Goal: Task Accomplishment & Management: Use online tool/utility

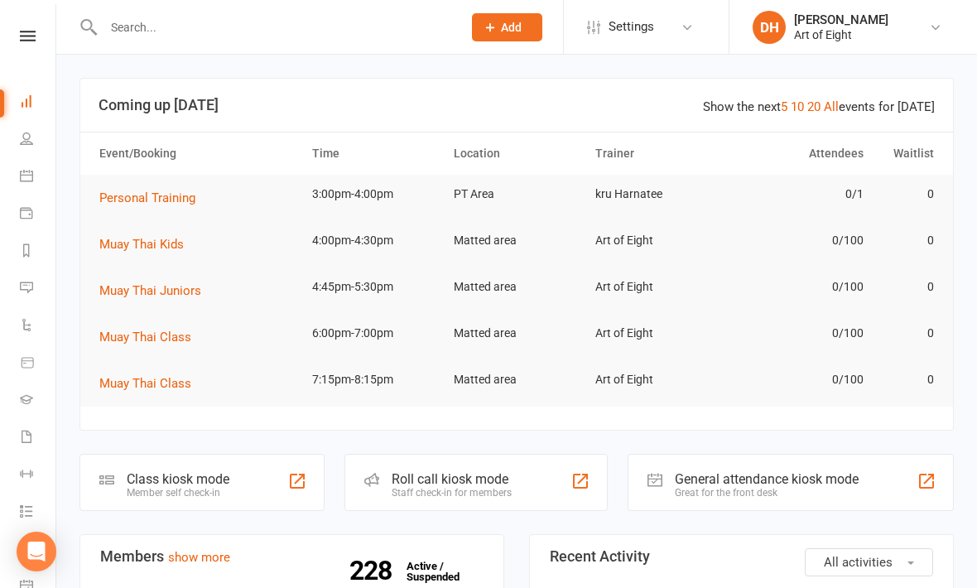
click at [22, 135] on icon at bounding box center [26, 138] width 13 height 13
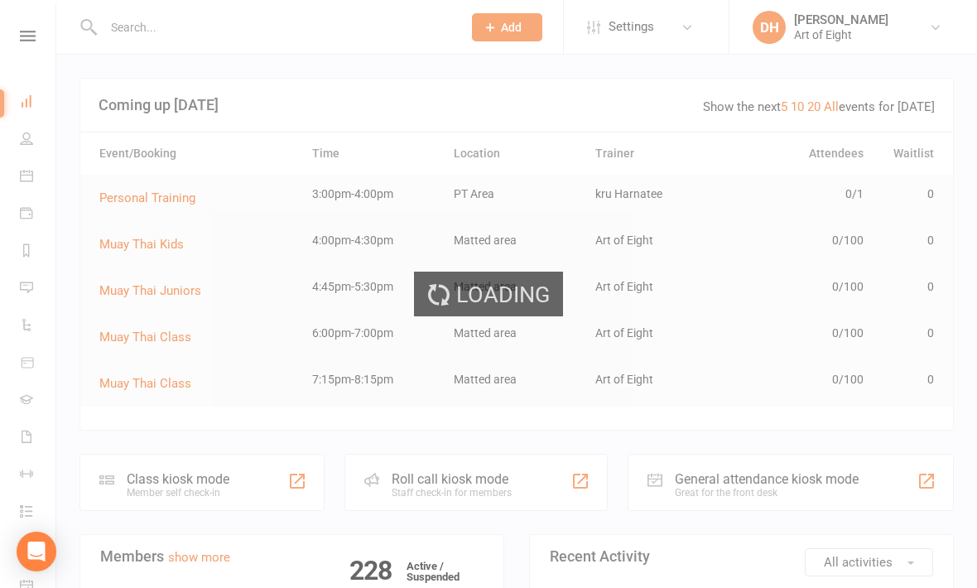
select select "100"
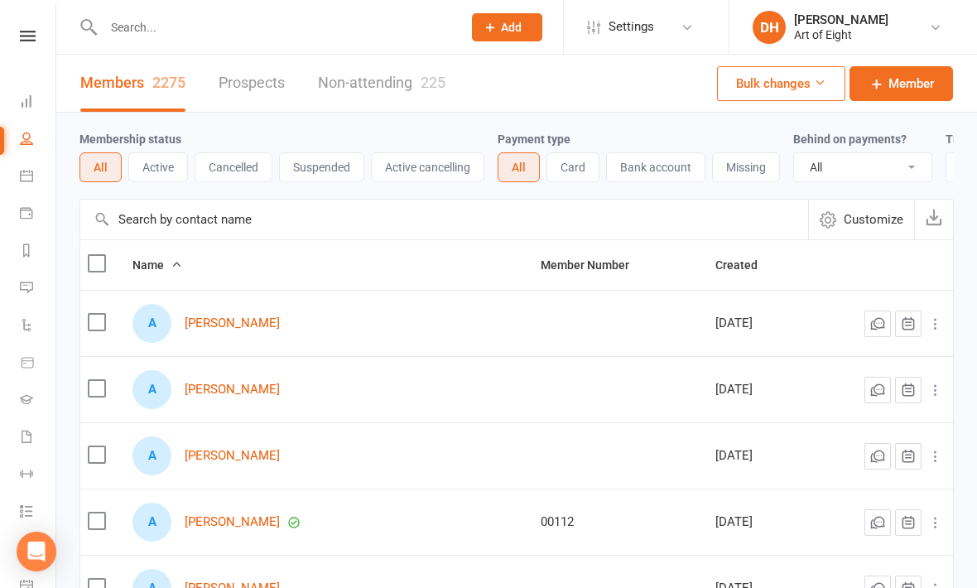
click at [22, 171] on icon at bounding box center [26, 175] width 13 height 13
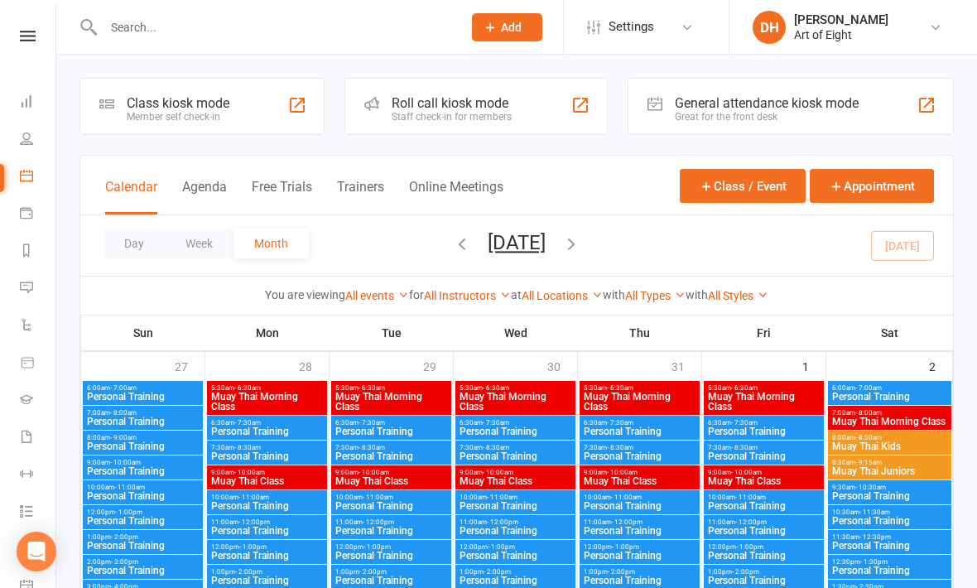
click at [27, 210] on icon at bounding box center [26, 212] width 13 height 13
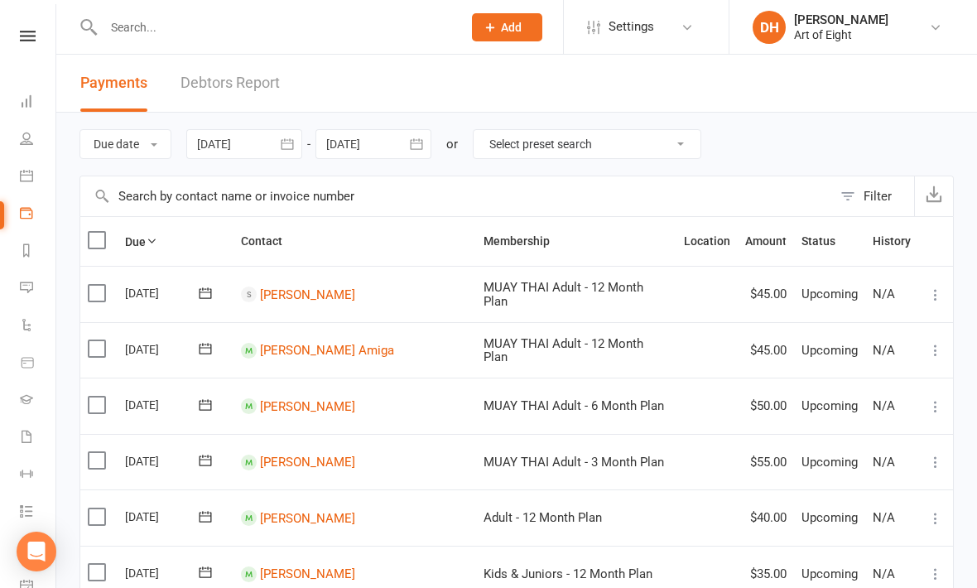
click at [32, 243] on link "Reports" at bounding box center [38, 252] width 37 height 37
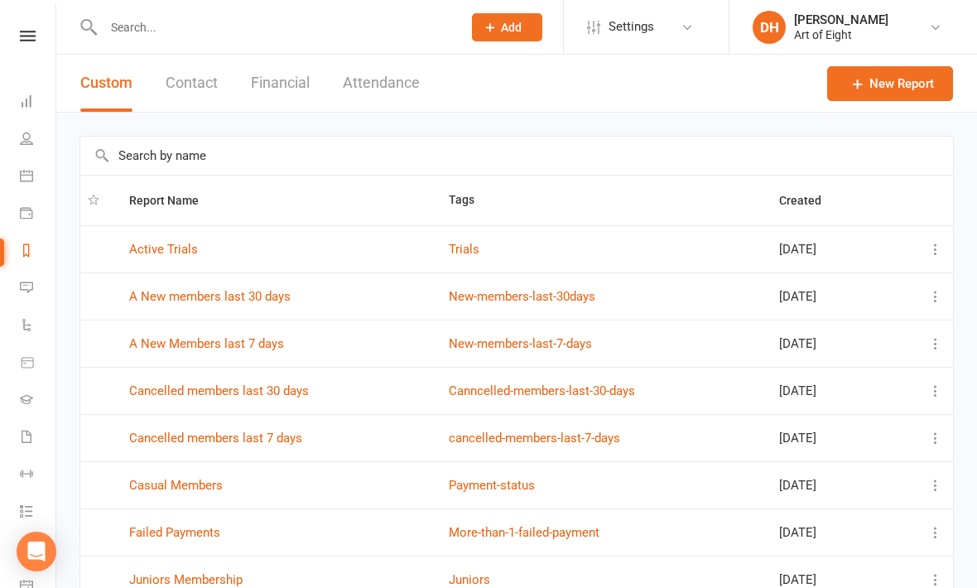
click at [21, 325] on icon at bounding box center [26, 324] width 13 height 13
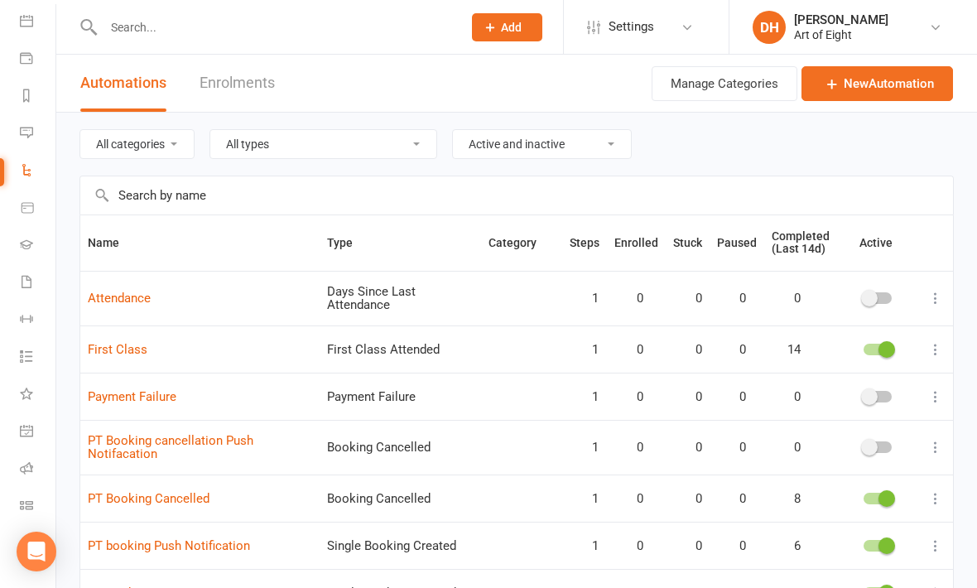
scroll to position [155, 0]
click at [21, 312] on icon at bounding box center [26, 318] width 13 height 13
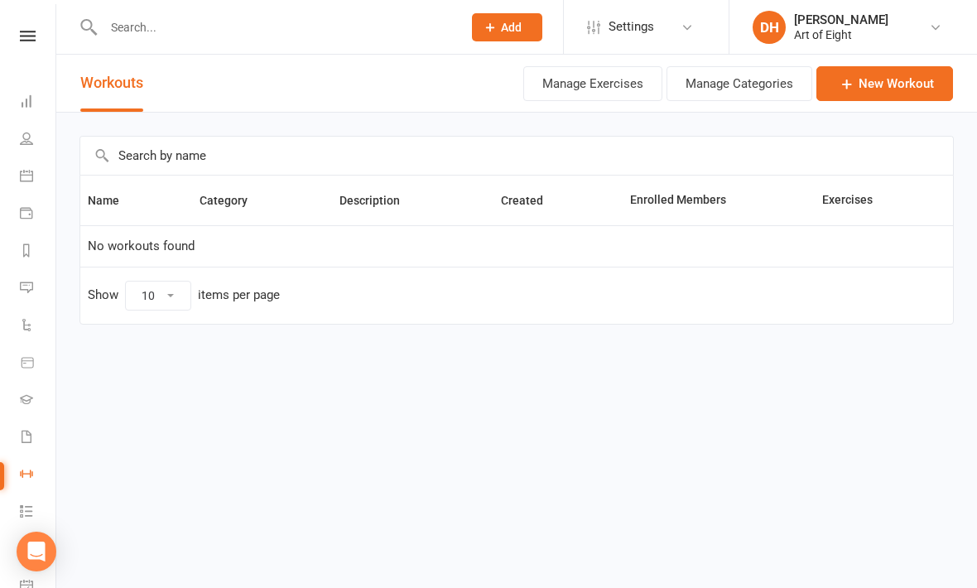
click at [22, 23] on nav "Clubworx Dashboard People Calendar Payments Reports Messages Automations Produc…" at bounding box center [28, 298] width 56 height 588
click at [24, 32] on icon at bounding box center [28, 36] width 16 height 11
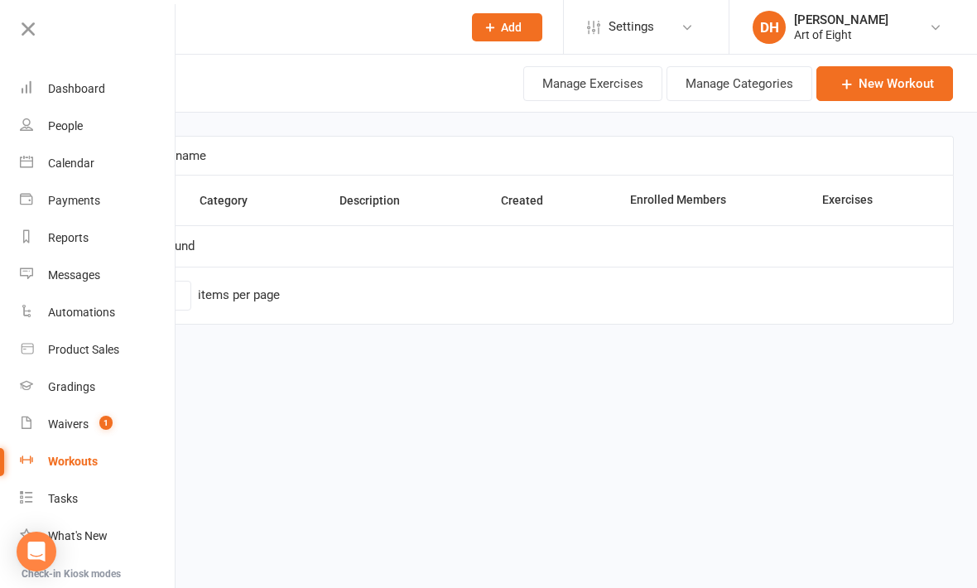
click at [438, 394] on html "Prospect Member Non-attending contact Class / event Appointment Grading event T…" at bounding box center [488, 197] width 977 height 394
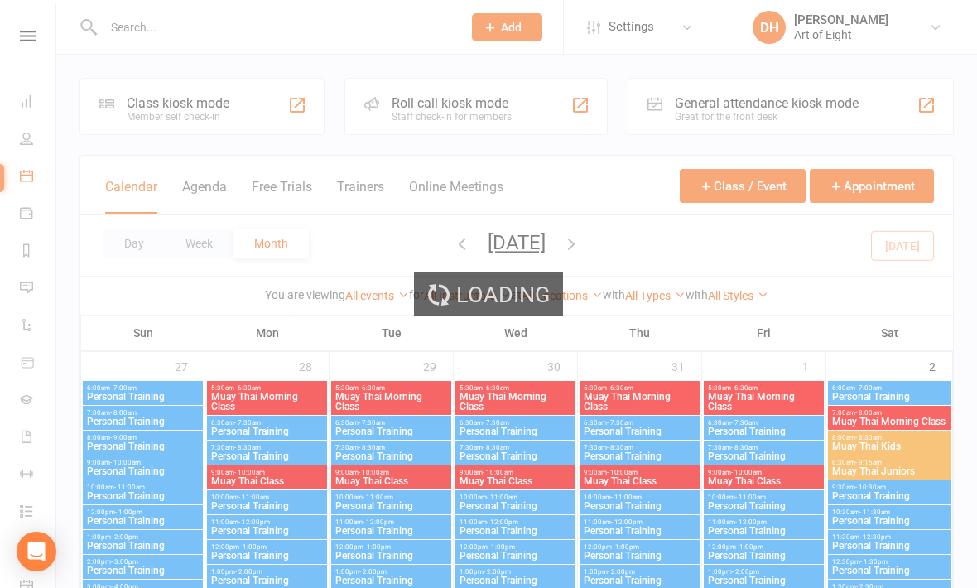
select select "100"
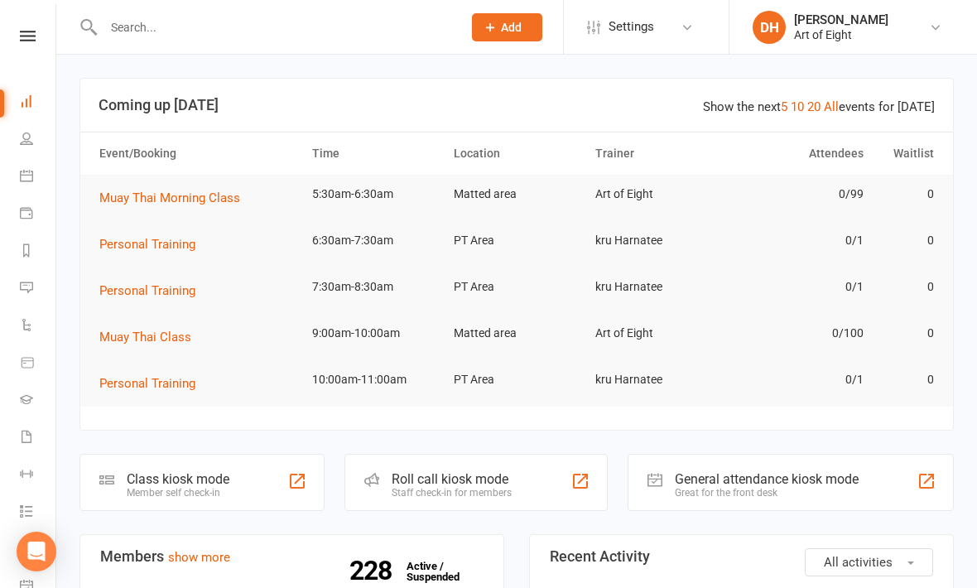
click at [162, 481] on div "Class kiosk mode" at bounding box center [178, 479] width 103 height 16
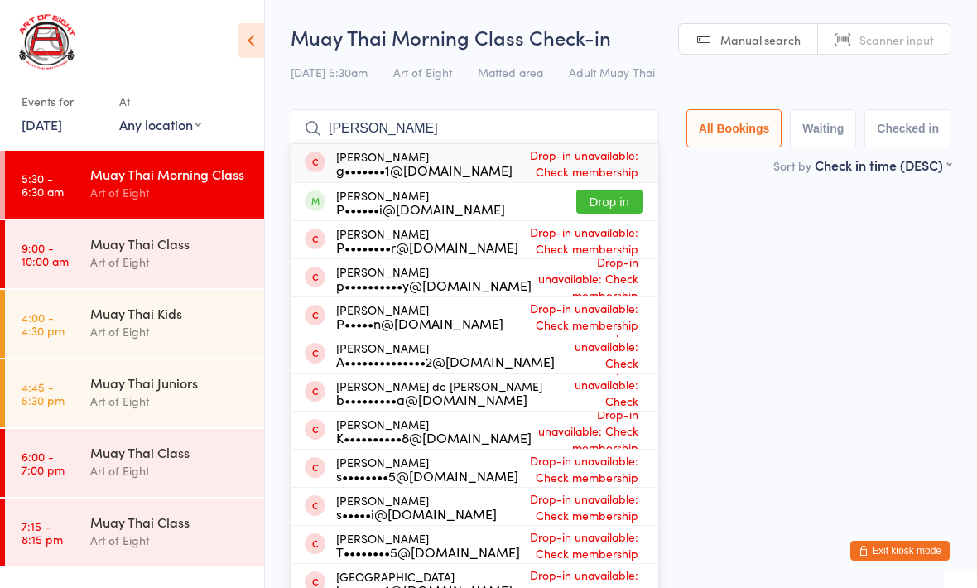
type input "[PERSON_NAME]"
click at [595, 204] on button "Drop in" at bounding box center [610, 202] width 66 height 24
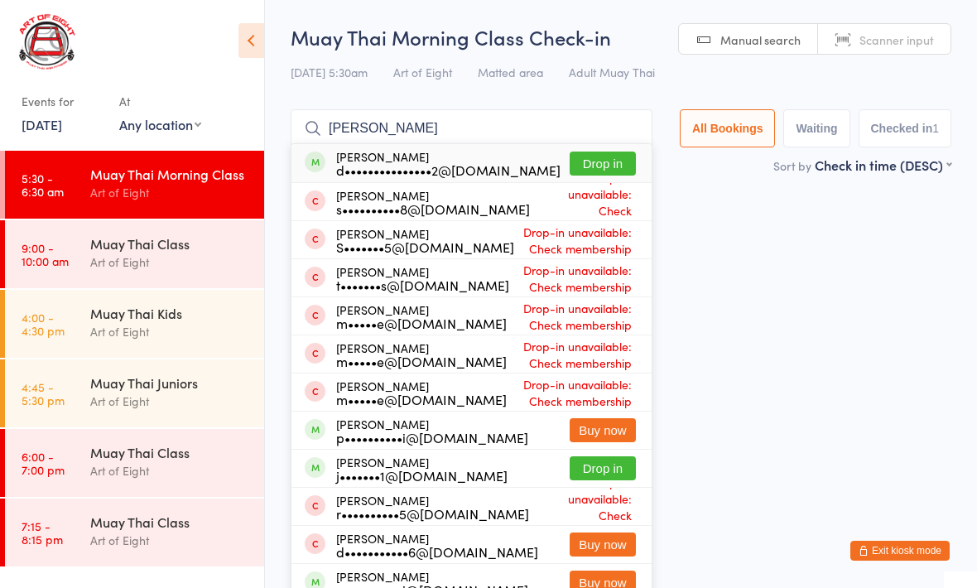
type input "[PERSON_NAME]"
click at [593, 175] on button "Drop in" at bounding box center [603, 164] width 66 height 24
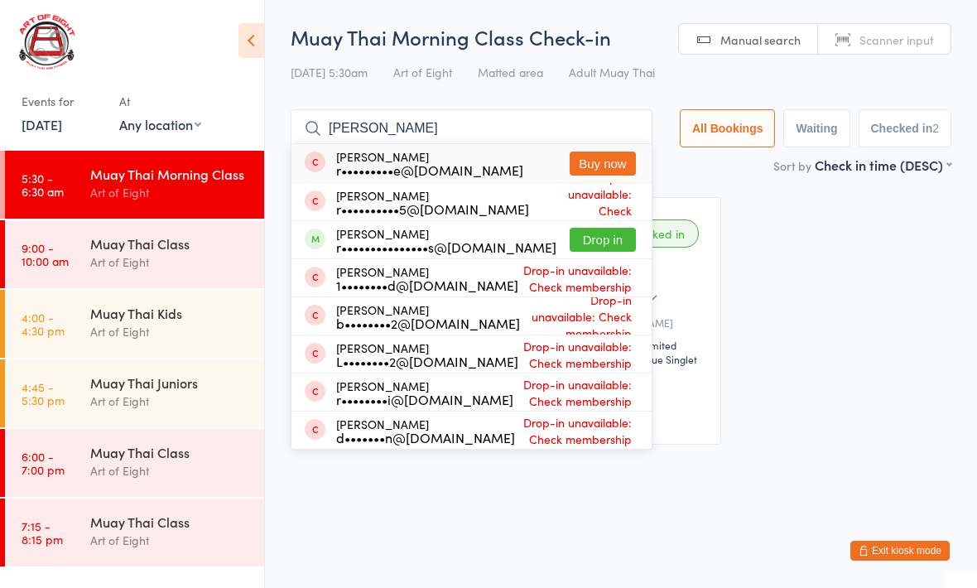
type input "[PERSON_NAME]"
click at [596, 245] on button "Drop in" at bounding box center [603, 240] width 66 height 24
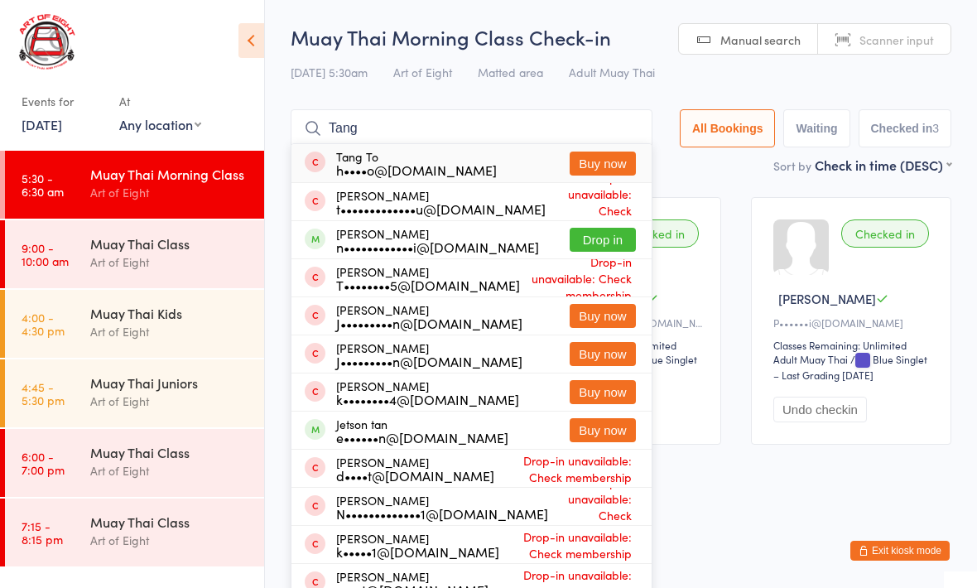
type input "Tang"
click at [597, 247] on button "Drop in" at bounding box center [603, 240] width 66 height 24
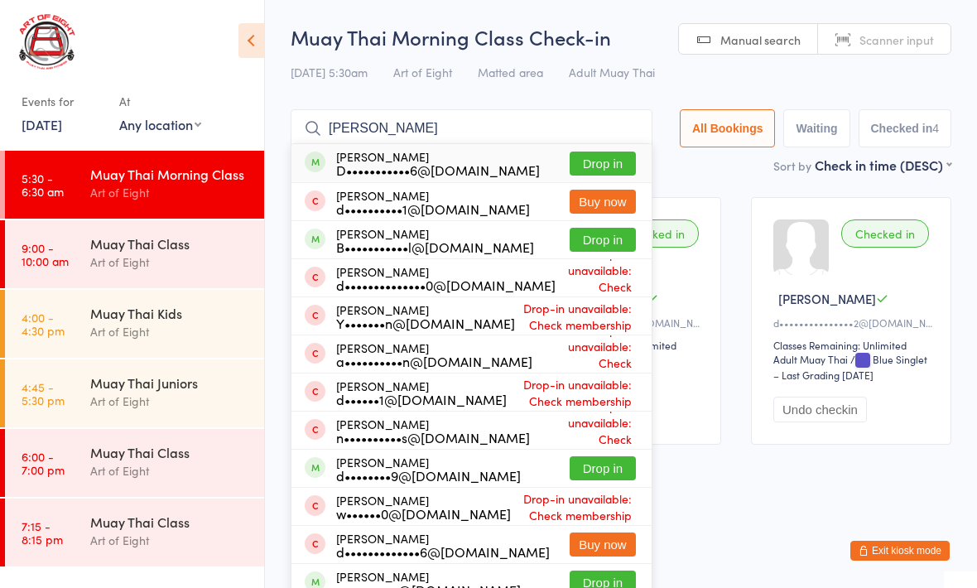
type input "[PERSON_NAME]"
click at [583, 467] on button "Drop in" at bounding box center [603, 468] width 66 height 24
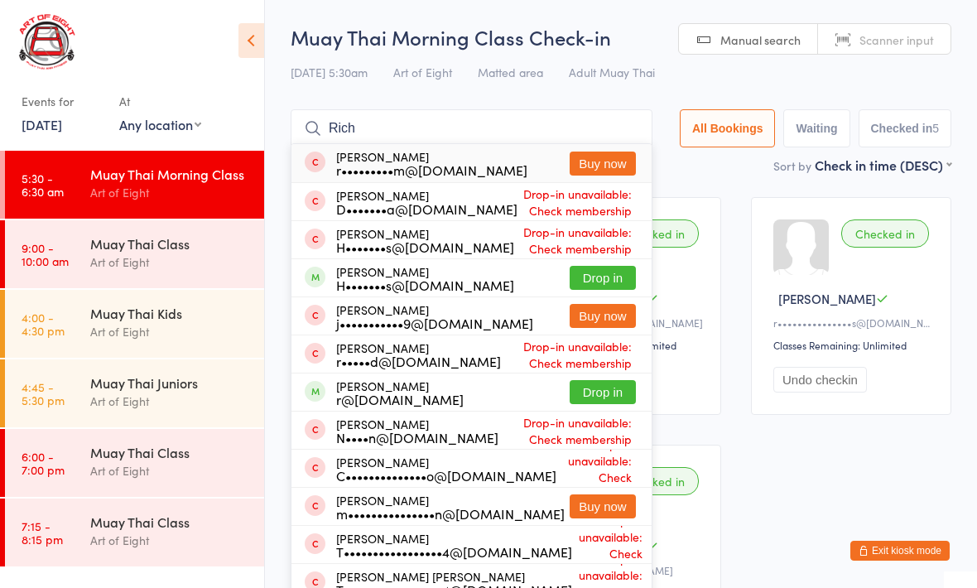
type input "Rich"
click at [593, 393] on button "Drop in" at bounding box center [603, 392] width 66 height 24
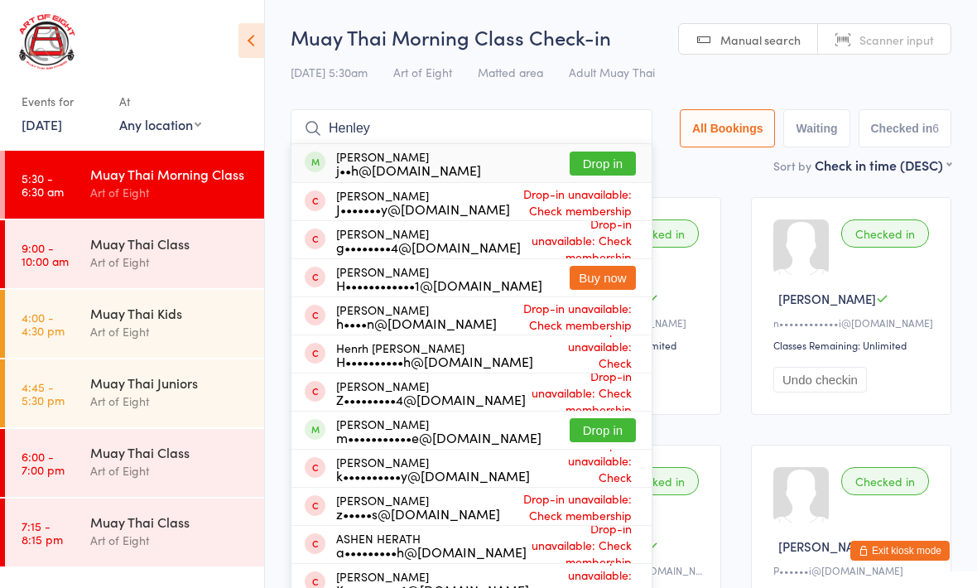
type input "Henley"
click at [487, 157] on div "[PERSON_NAME] j••h@[DOMAIN_NAME] Drop in" at bounding box center [472, 163] width 360 height 38
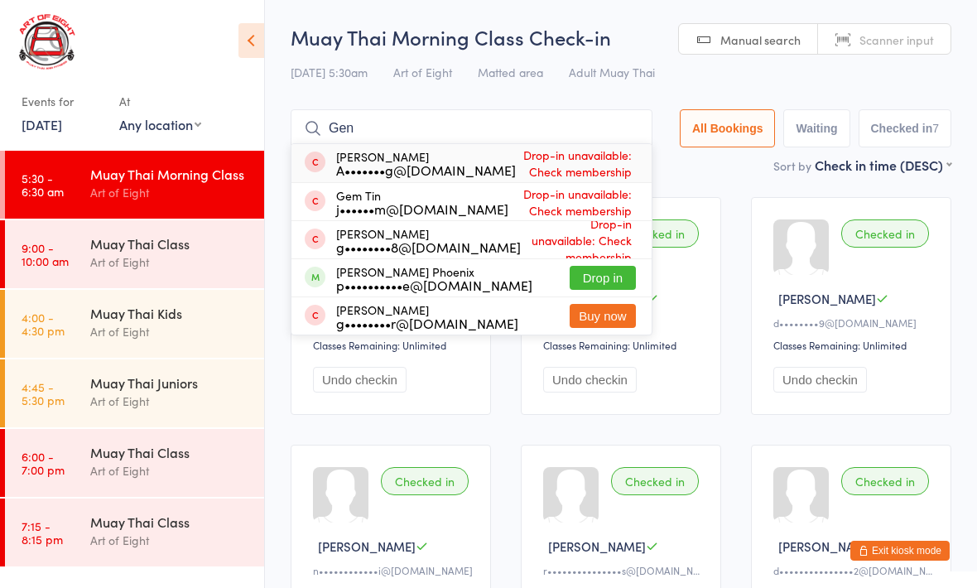
type input "Gen"
click at [610, 279] on button "Drop in" at bounding box center [603, 278] width 66 height 24
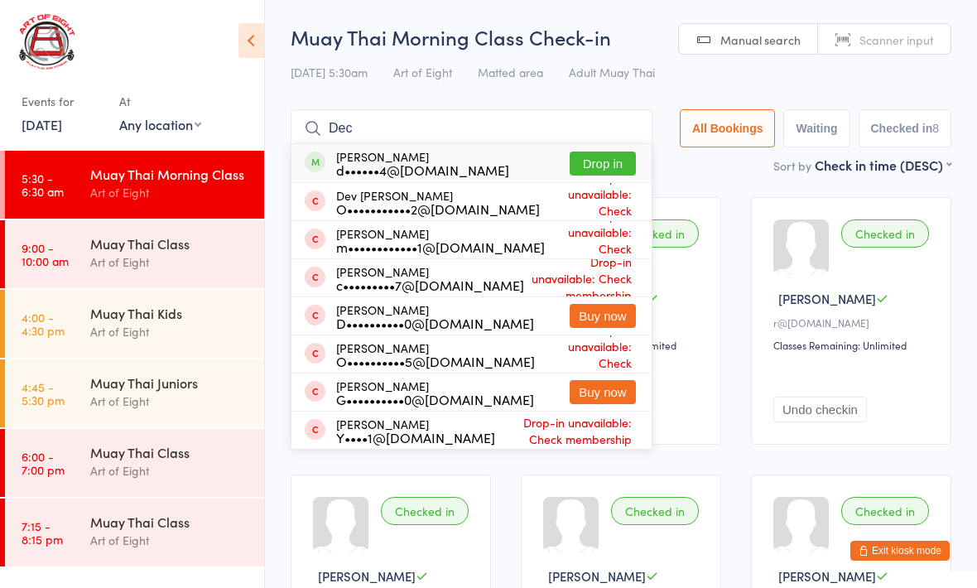
type input "Dec"
click at [579, 174] on button "Drop in" at bounding box center [603, 164] width 66 height 24
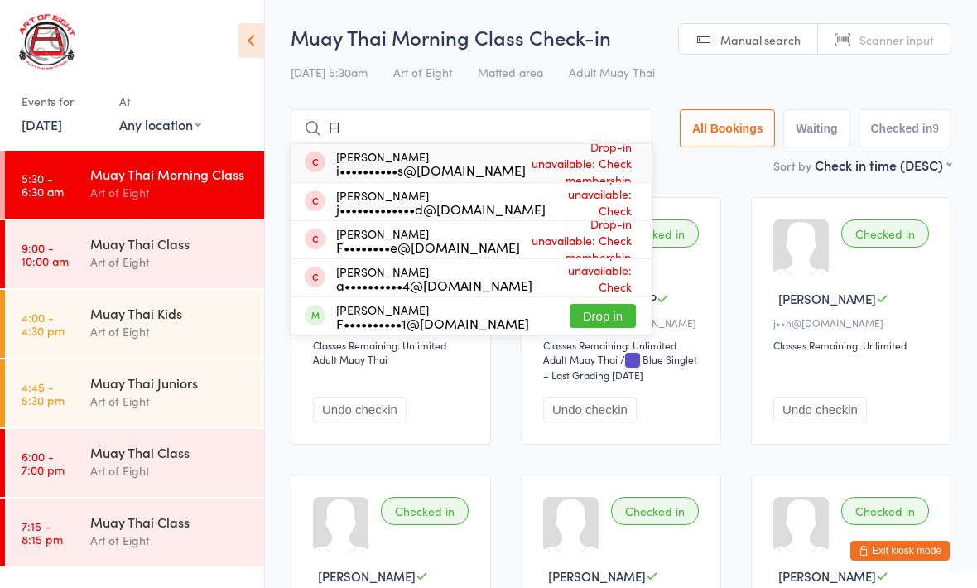
type input "Fl"
click at [610, 320] on button "Drop in" at bounding box center [603, 316] width 66 height 24
